Goal: Task Accomplishment & Management: Manage account settings

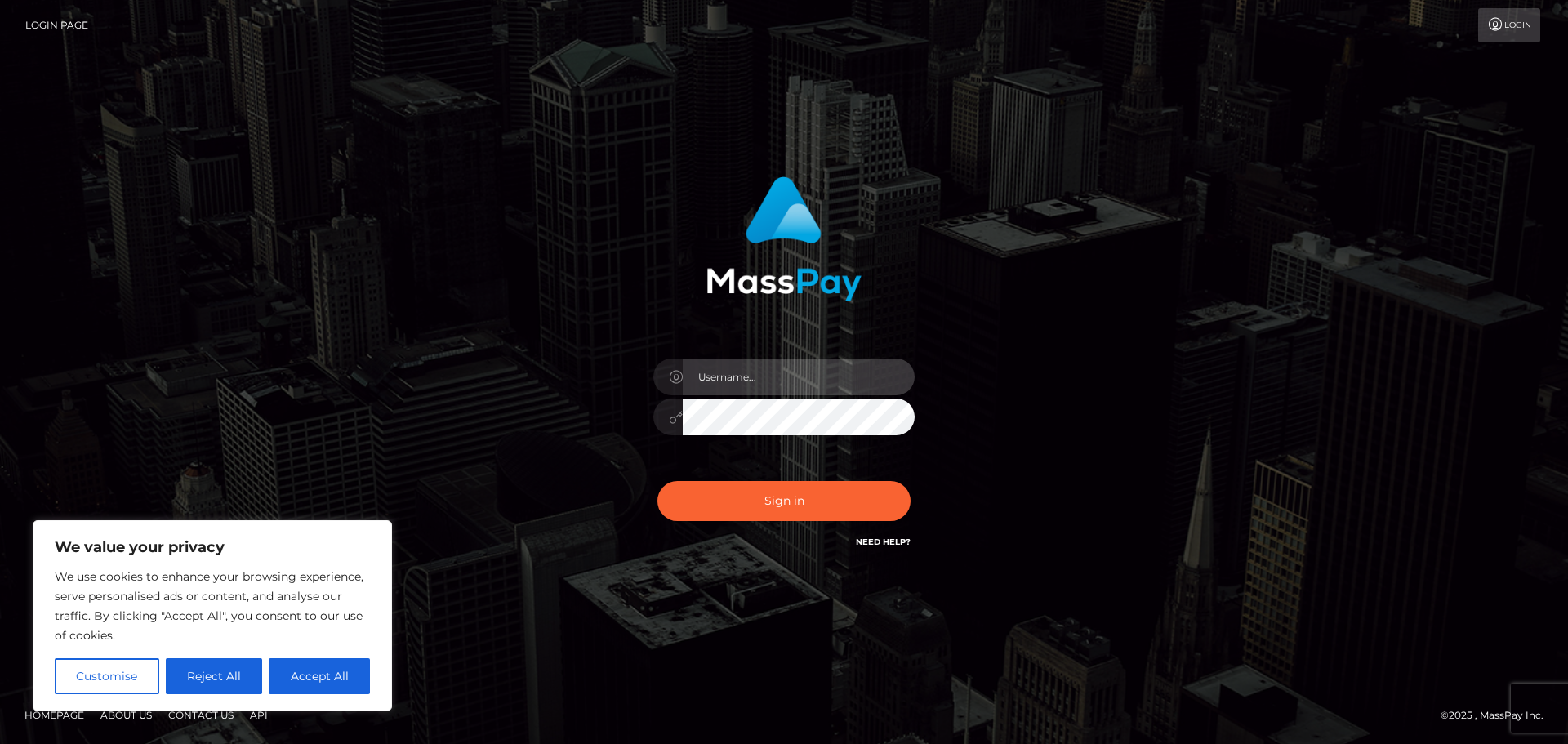
type input "mightyselectmedia1"
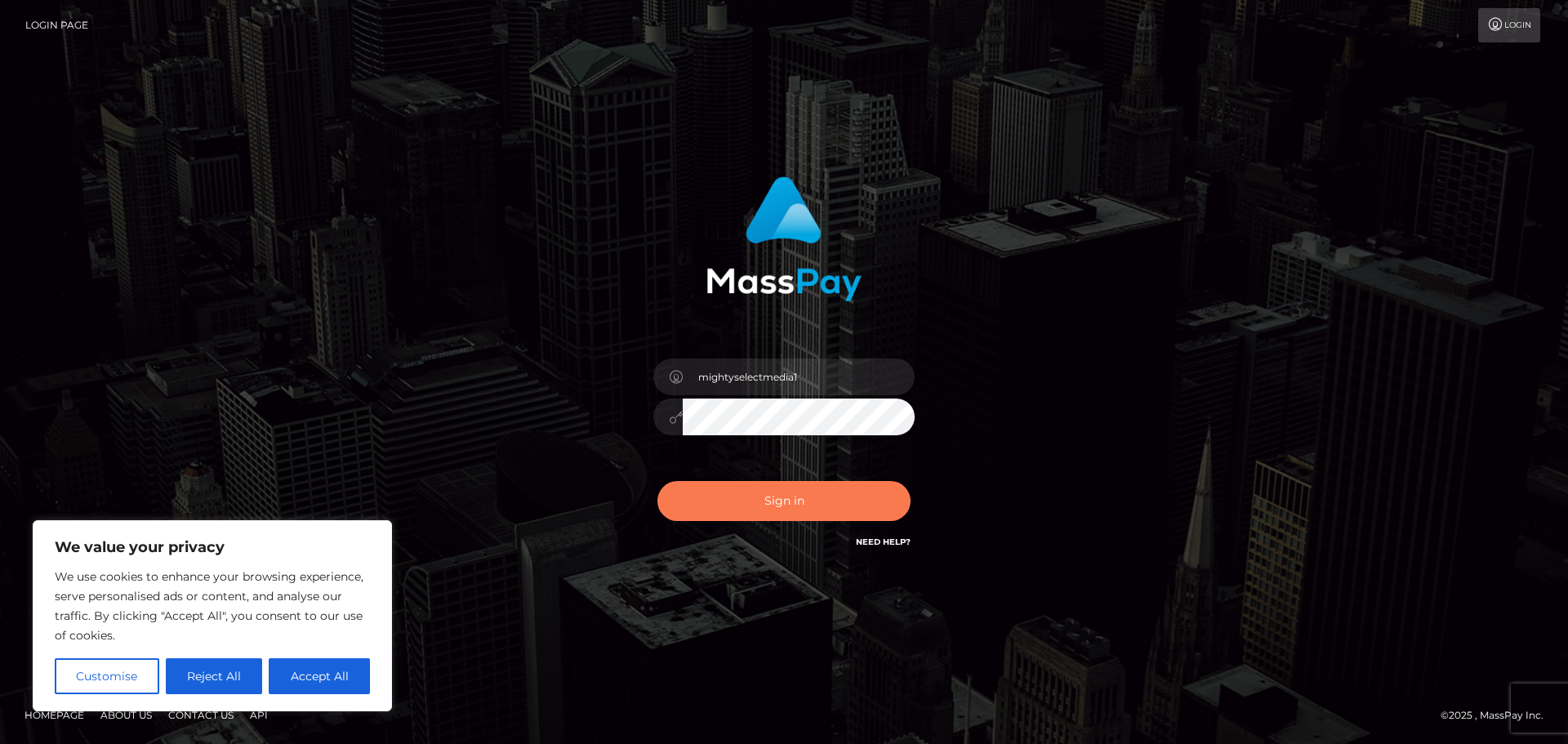
click at [812, 508] on button "Sign in" at bounding box center [784, 501] width 253 height 40
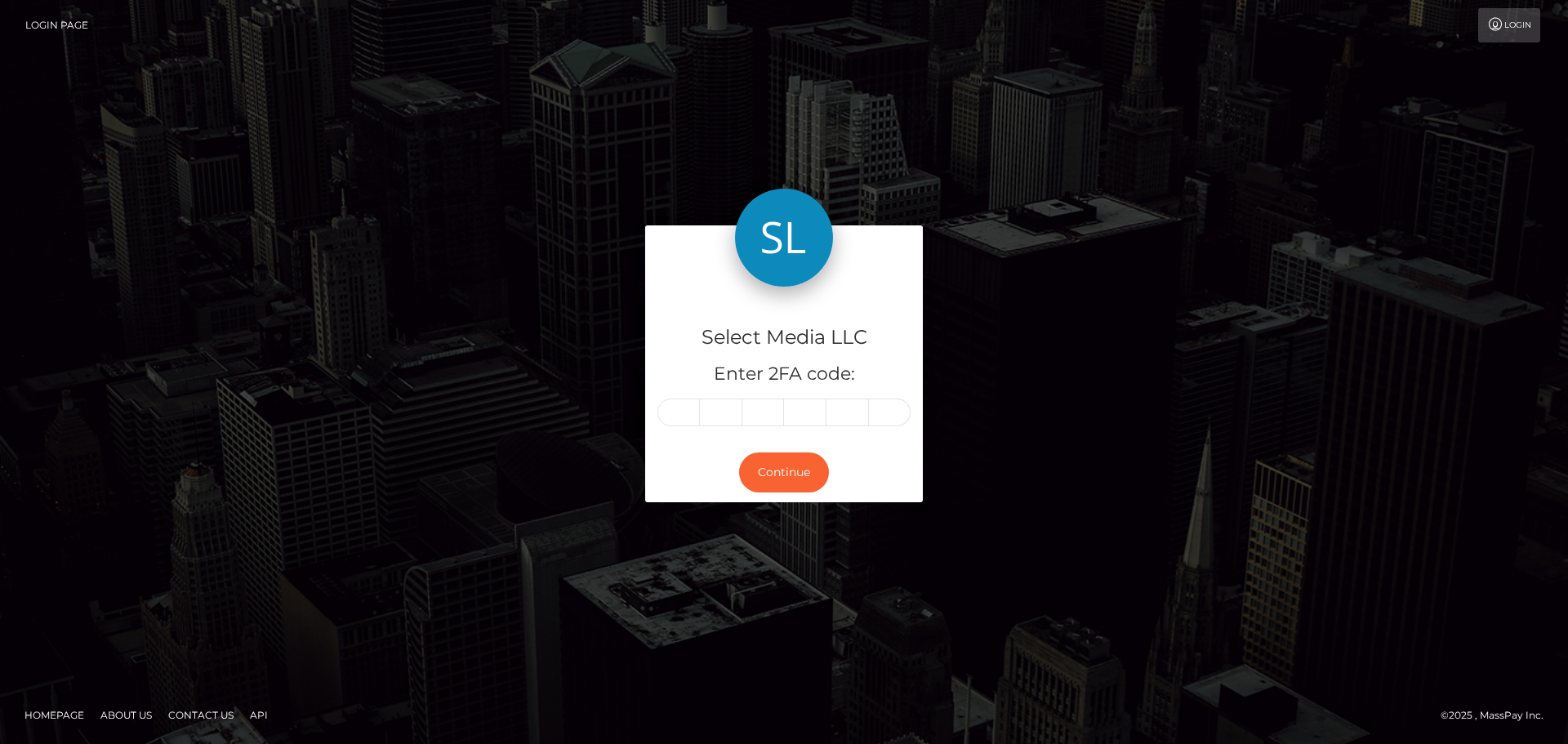
click at [1496, 26] on icon at bounding box center [1495, 24] width 17 height 13
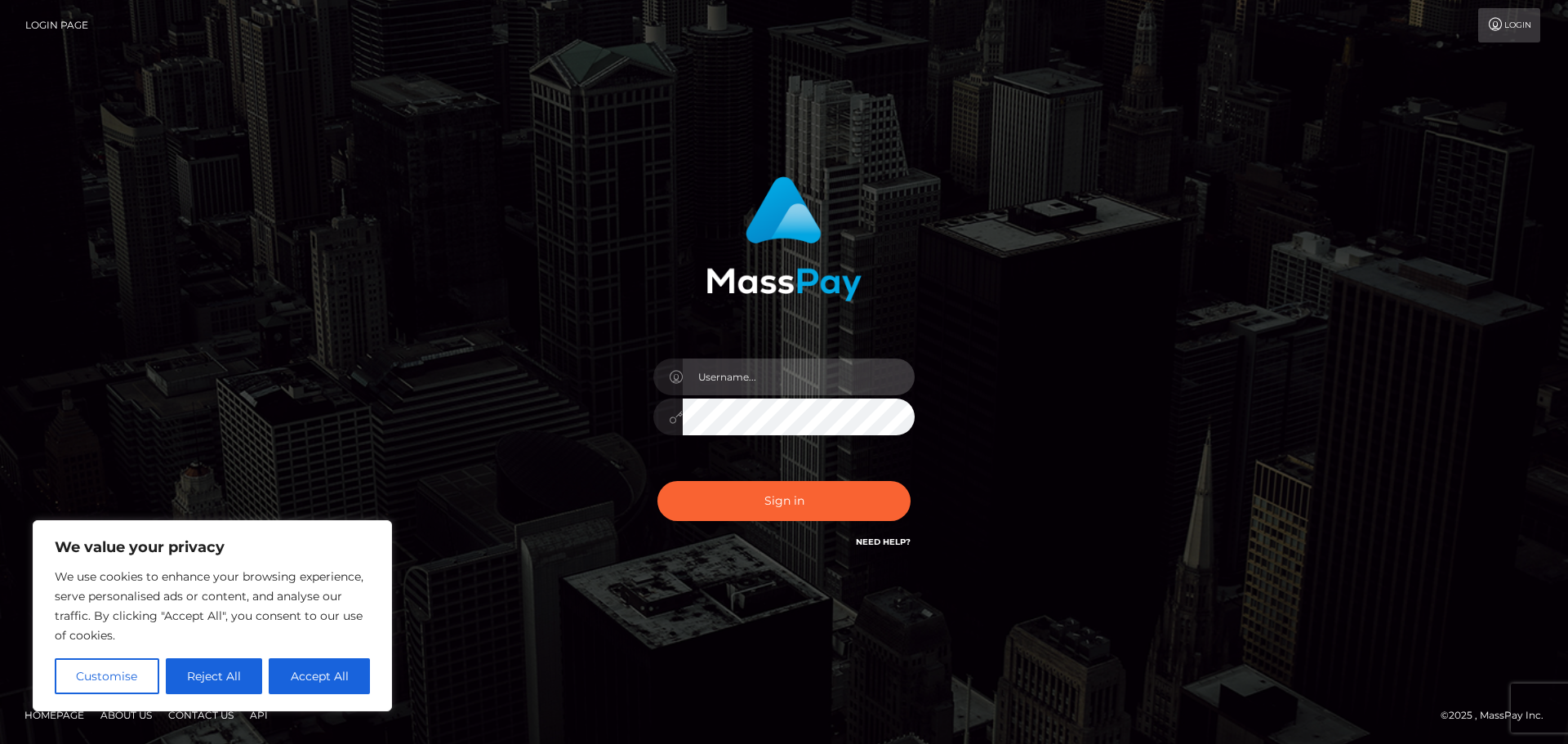
type input "mightyselectmedia1"
click at [328, 686] on button "Accept All" at bounding box center [319, 676] width 101 height 36
checkbox input "true"
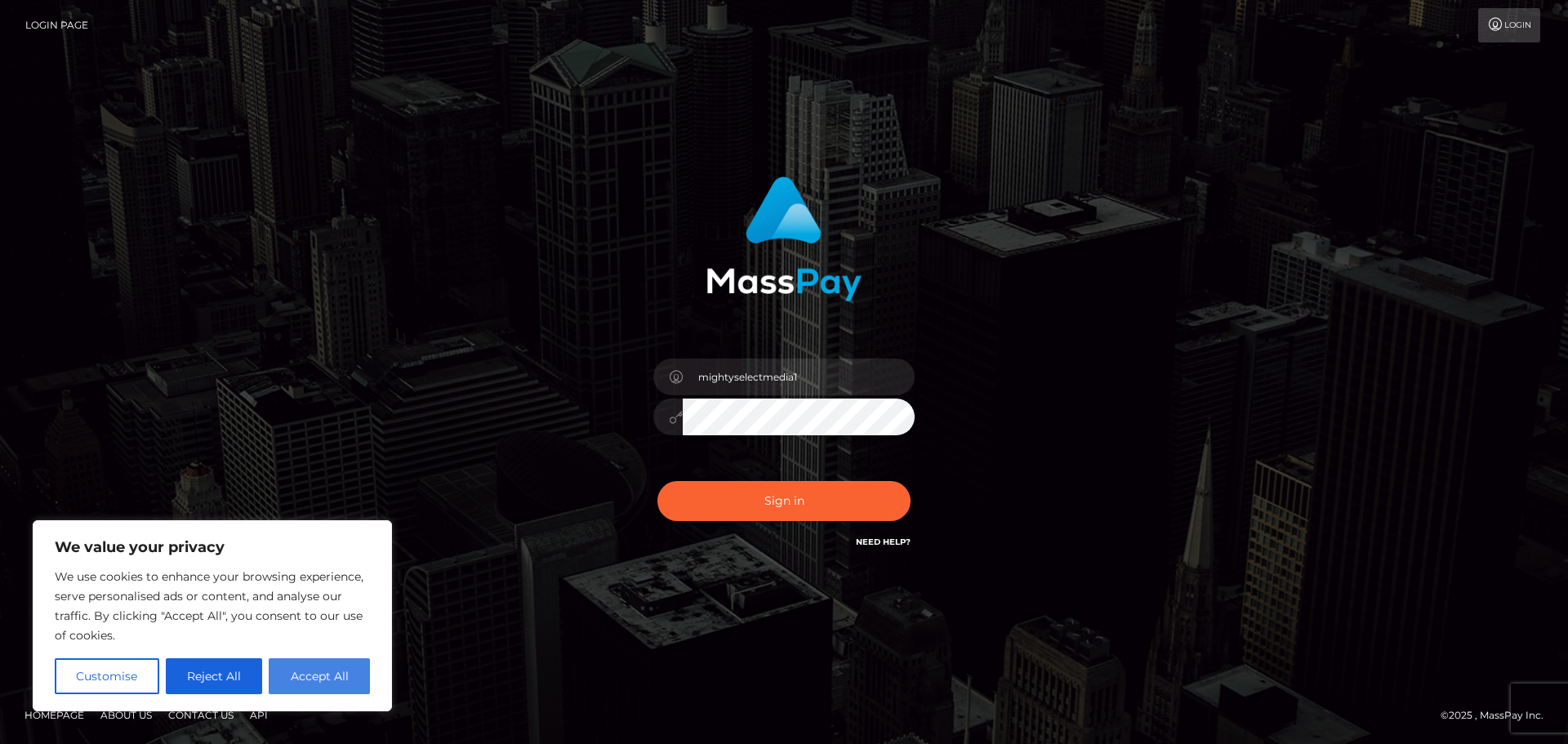
checkbox input "true"
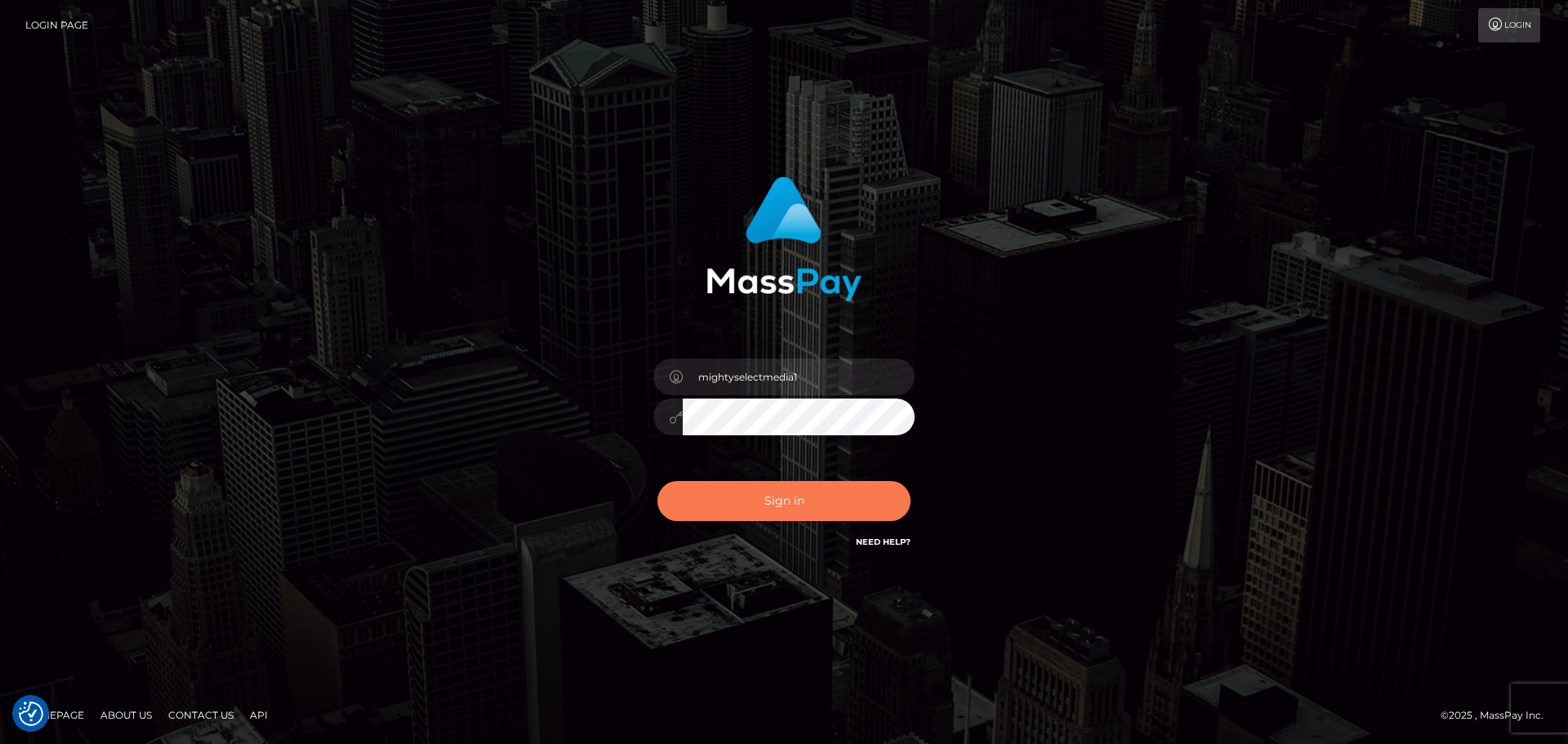
click at [779, 498] on button "Sign in" at bounding box center [784, 501] width 253 height 40
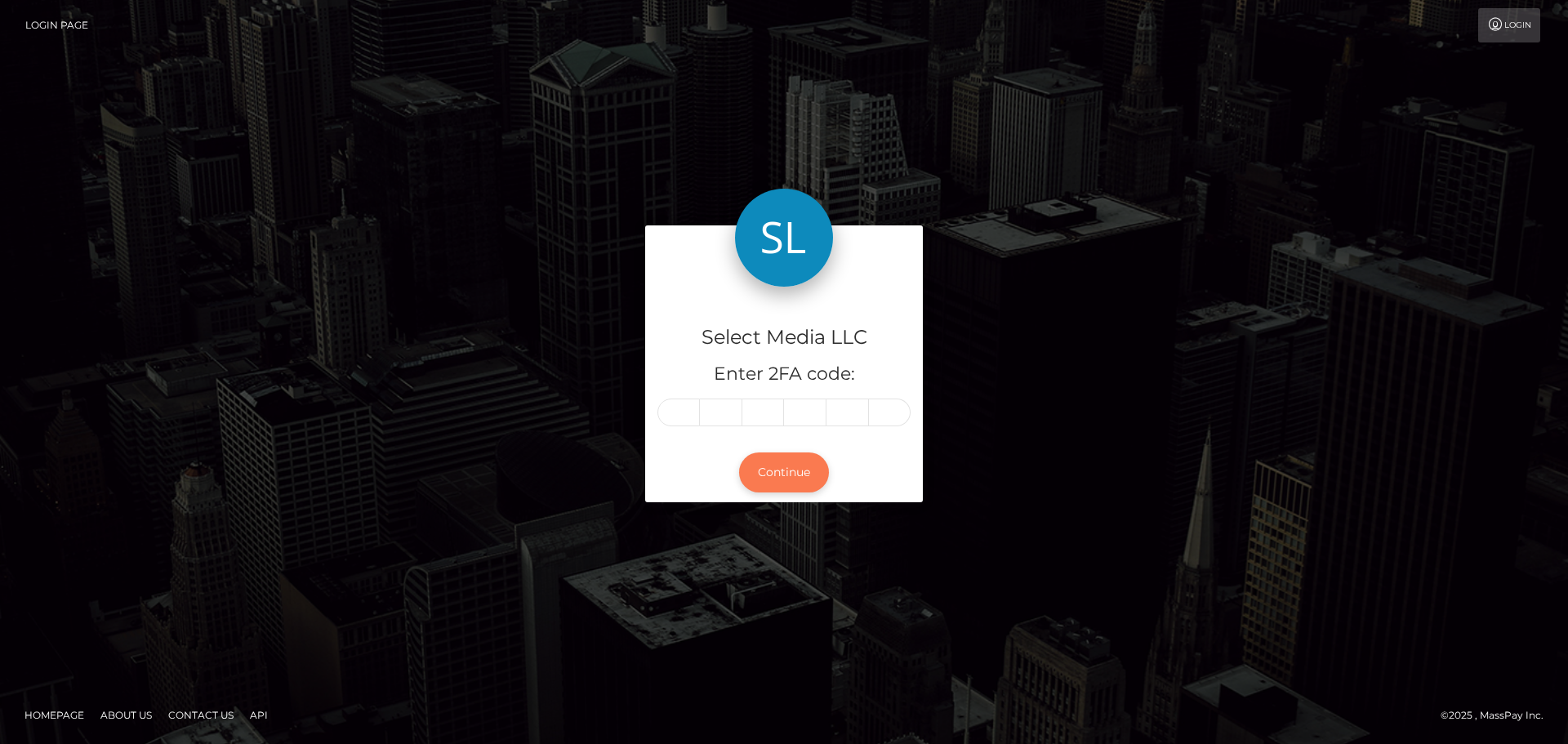
click at [784, 468] on button "Continue" at bounding box center [783, 473] width 89 height 40
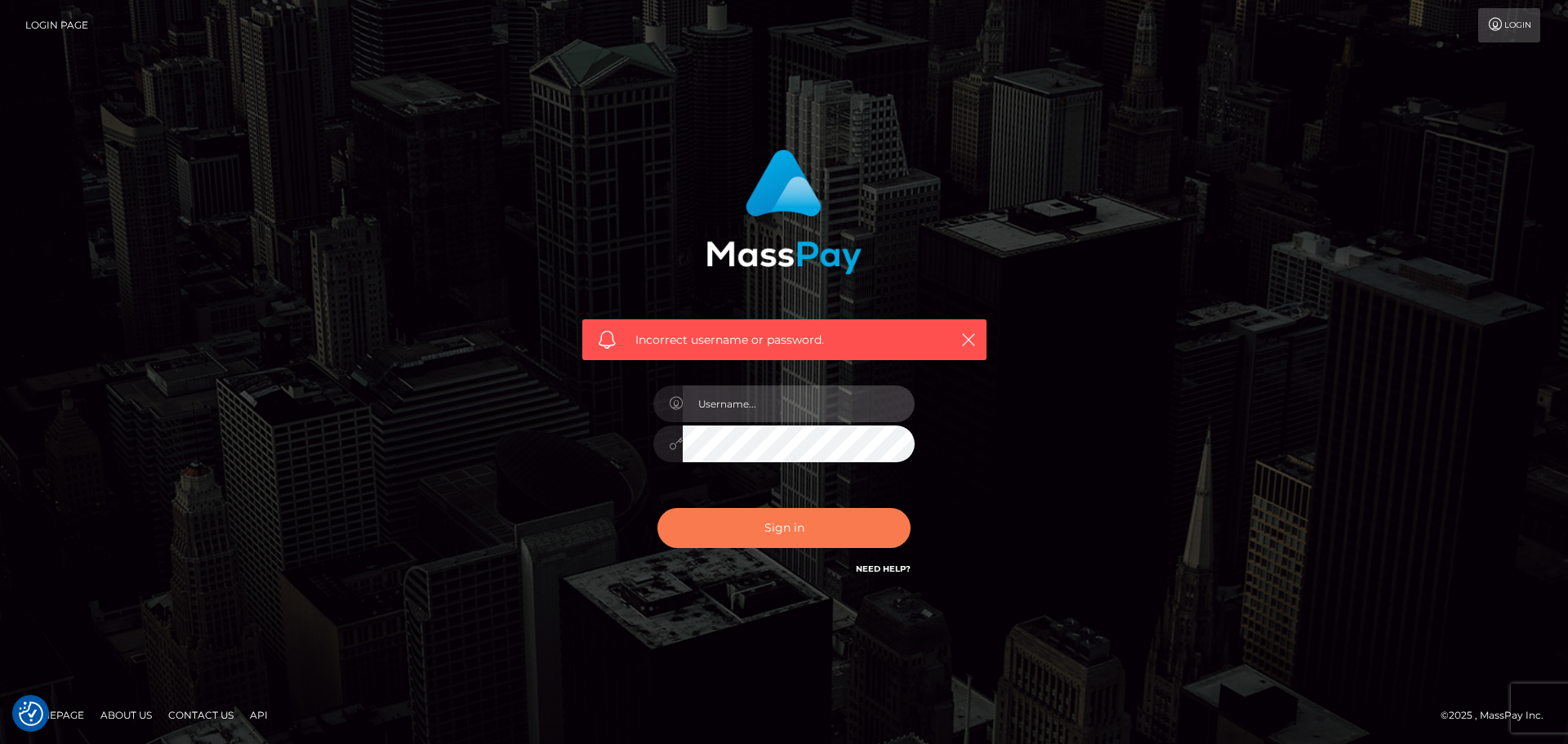
type input "mightyselectmedia1"
click at [835, 528] on button "Sign in" at bounding box center [784, 528] width 253 height 40
